Goal: Download file/media

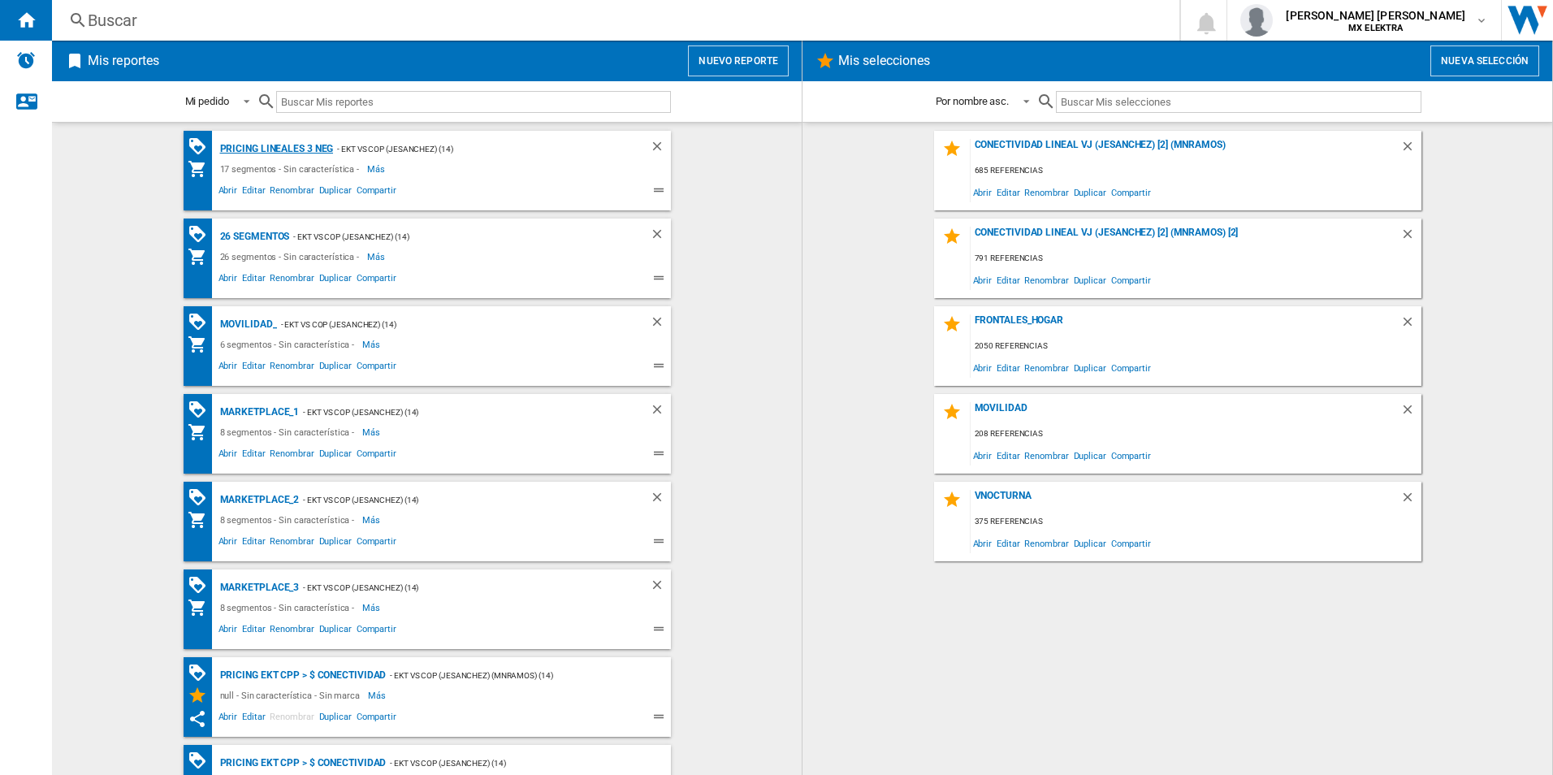
click at [292, 149] on div "Pricing lineales 3 neg" at bounding box center [275, 149] width 118 height 20
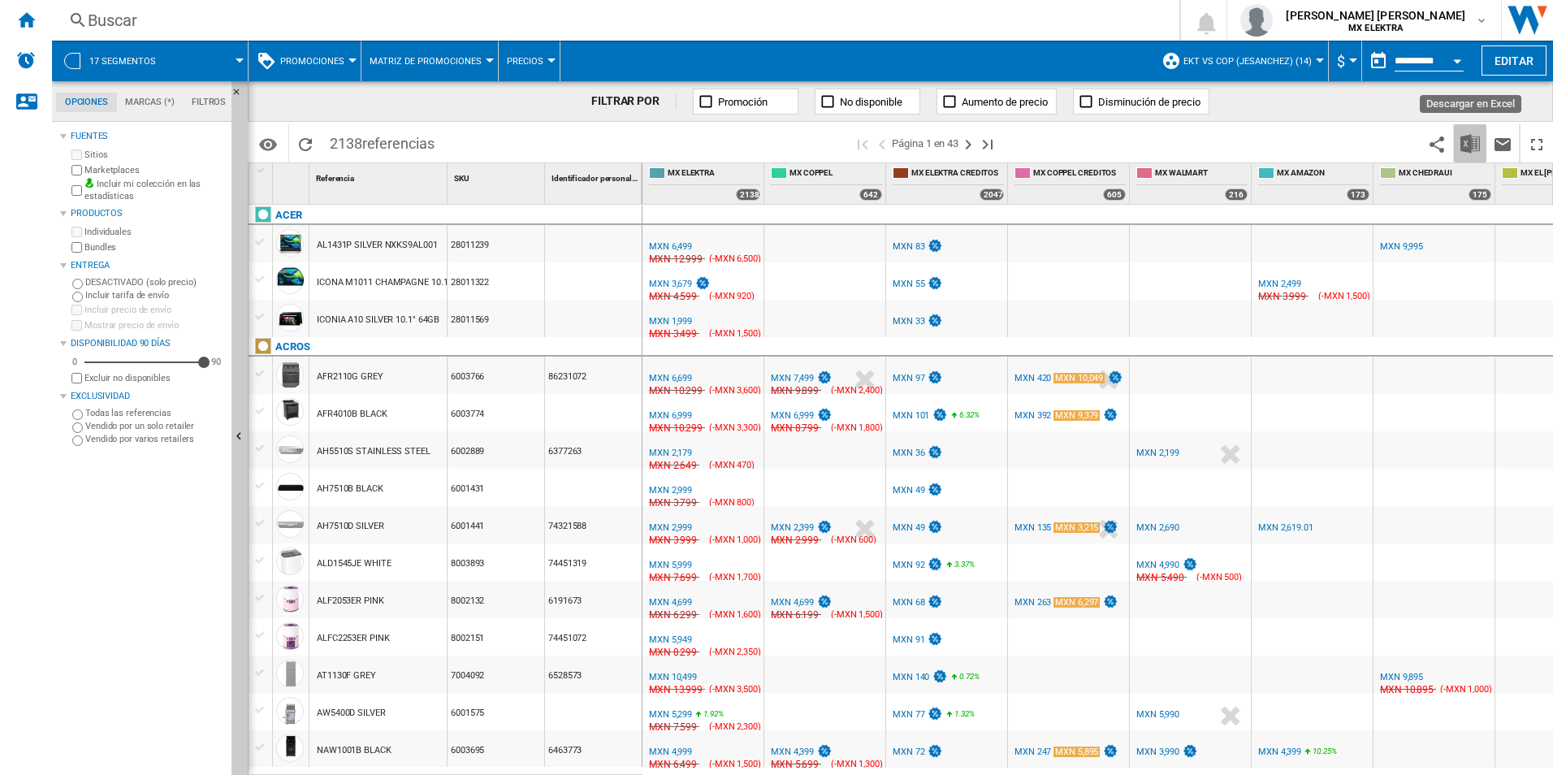
click at [1464, 137] on img "Descargar en Excel" at bounding box center [1469, 143] width 19 height 19
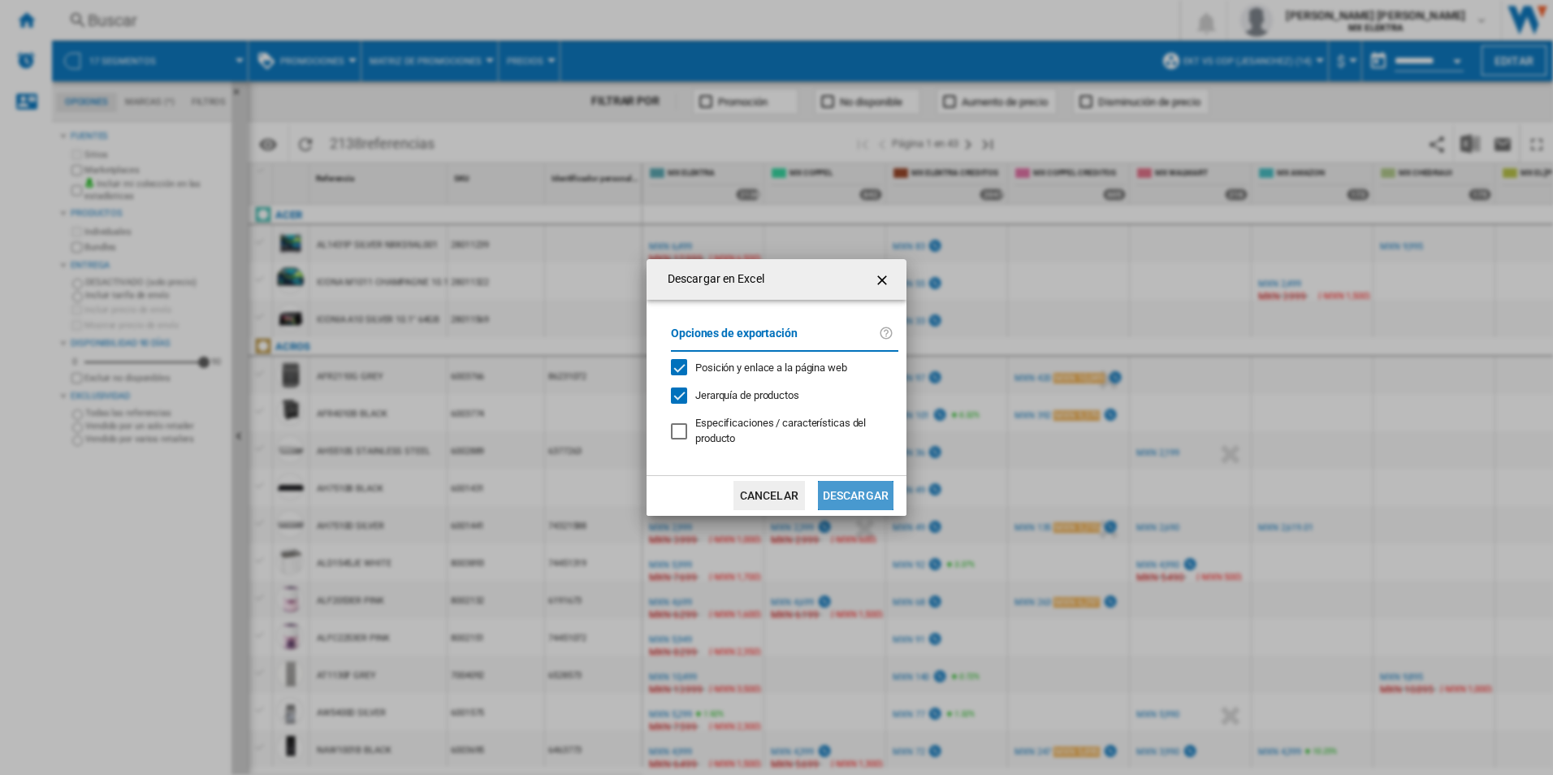
click at [858, 489] on button "Descargar" at bounding box center [856, 495] width 76 height 29
